Goal: Transaction & Acquisition: Subscribe to service/newsletter

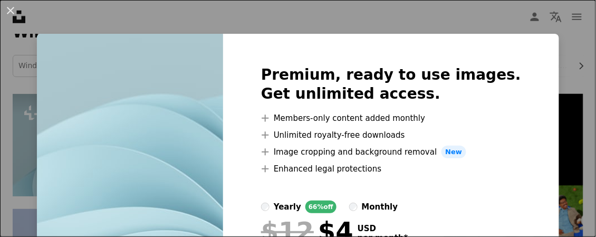
scroll to position [197, 0]
click at [493, 120] on div "Premium, ready to use images. Get unlimited access. A plus sign Members-only co…" at bounding box center [391, 186] width 336 height 304
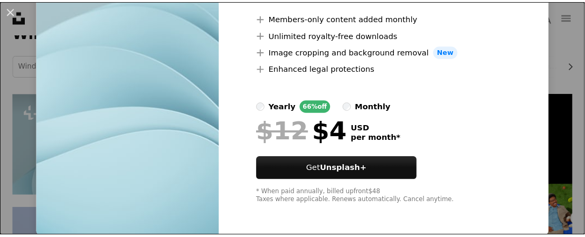
scroll to position [101, 0]
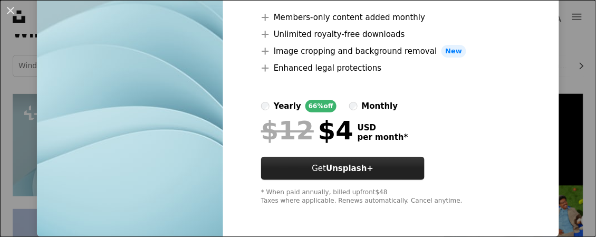
click at [412, 163] on button "Get Unsplash+" at bounding box center [343, 168] width 164 height 23
